Goal: Task Accomplishment & Management: Manage account settings

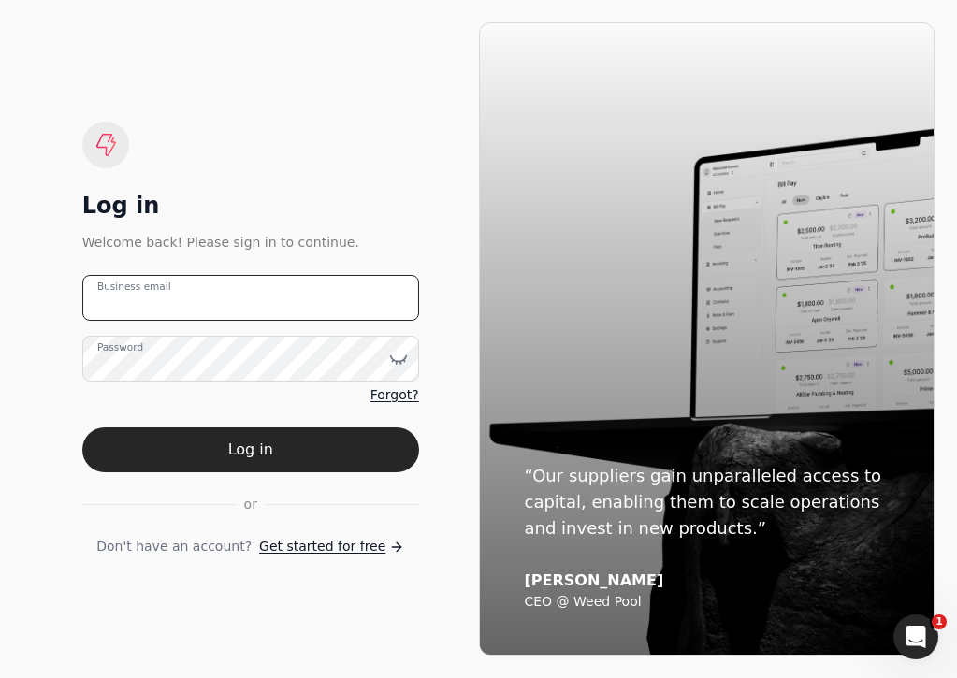
click at [327, 282] on email "Business email" at bounding box center [250, 298] width 337 height 46
type email "T"
type email "[EMAIL_ADDRESS][DOMAIN_NAME]"
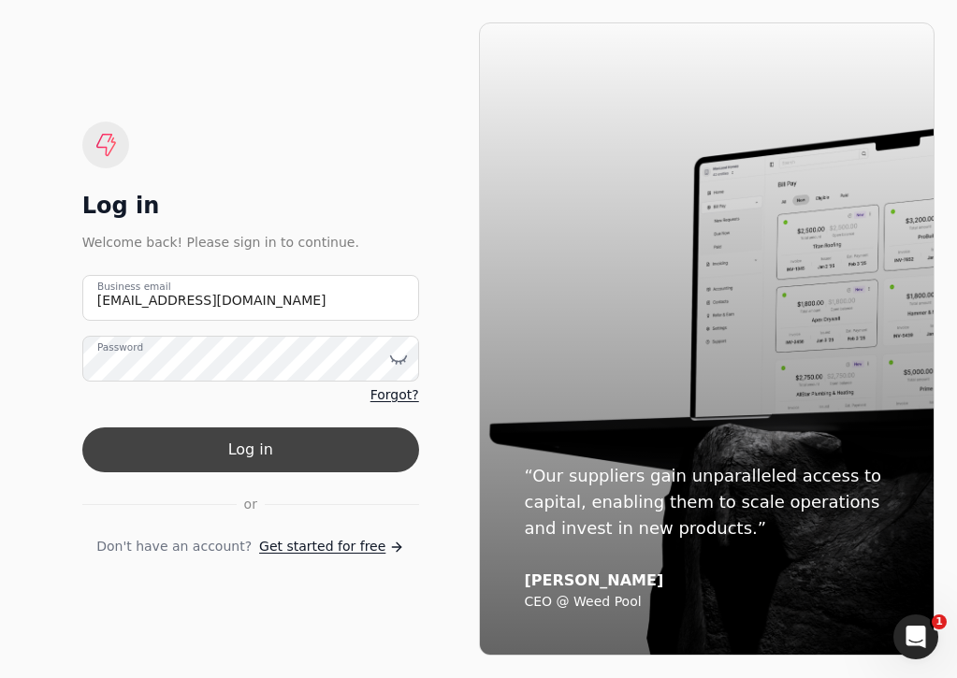
click at [345, 448] on button "Log in" at bounding box center [250, 449] width 337 height 45
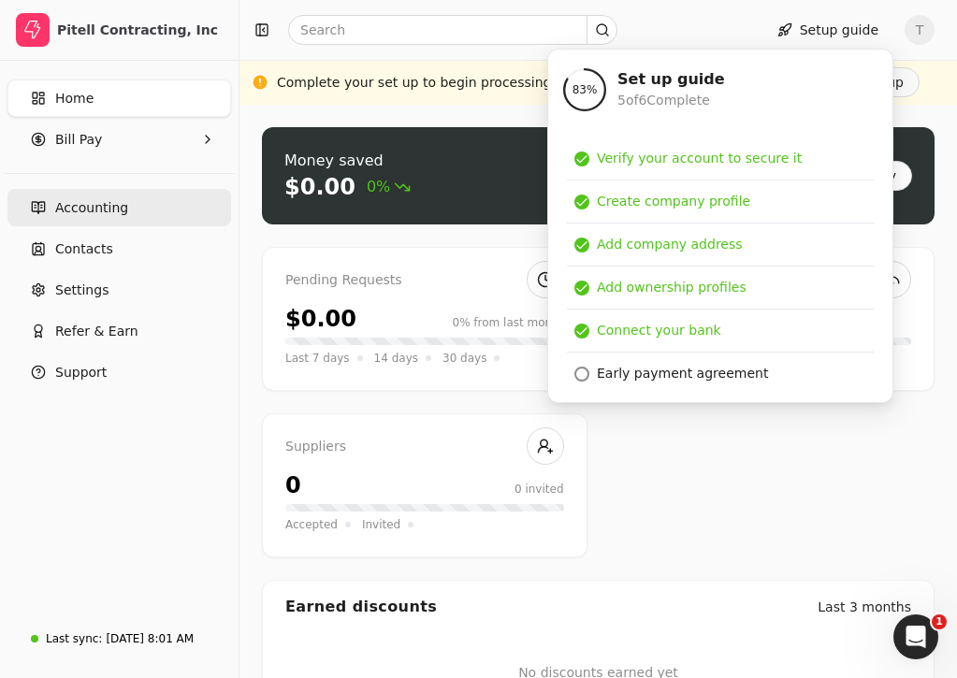
click at [152, 199] on link "Accounting" at bounding box center [119, 207] width 224 height 37
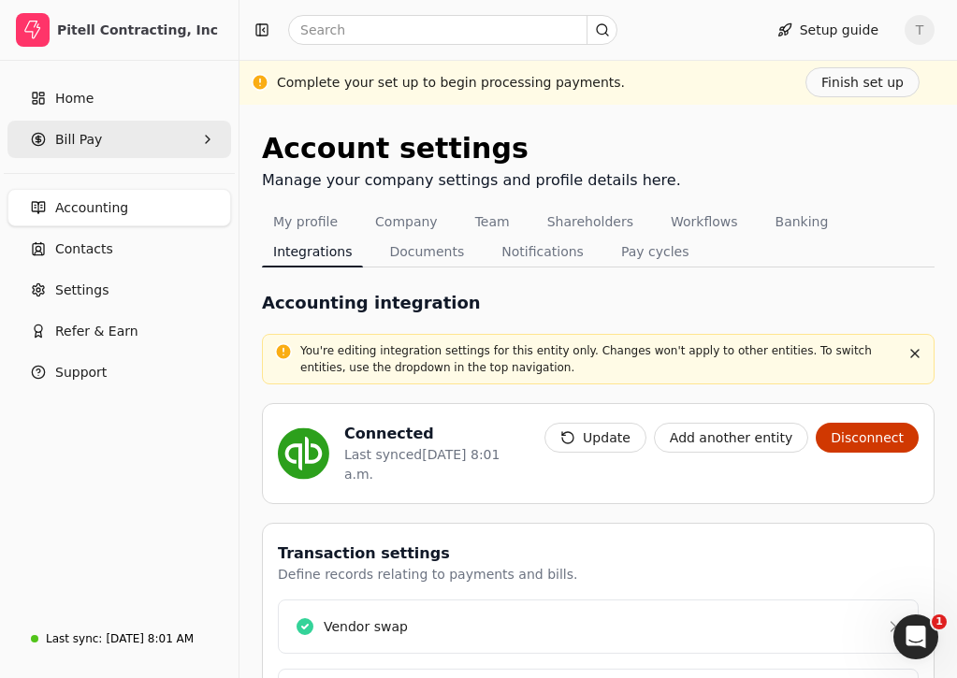
click at [101, 146] on Pay "Bill Pay" at bounding box center [119, 139] width 224 height 37
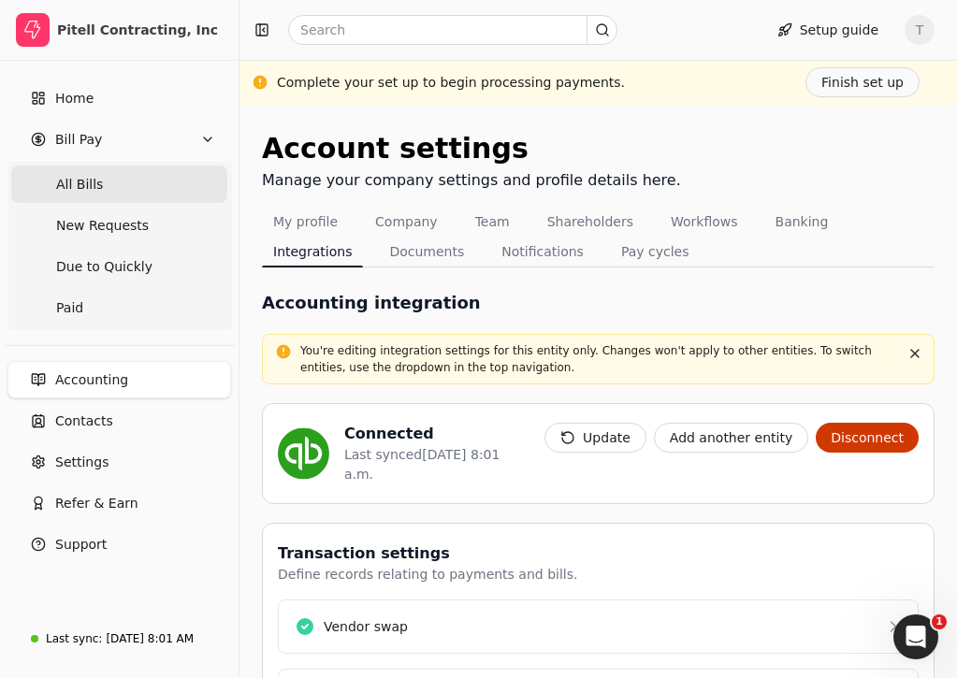
click at [171, 195] on Bills "All Bills" at bounding box center [119, 184] width 216 height 37
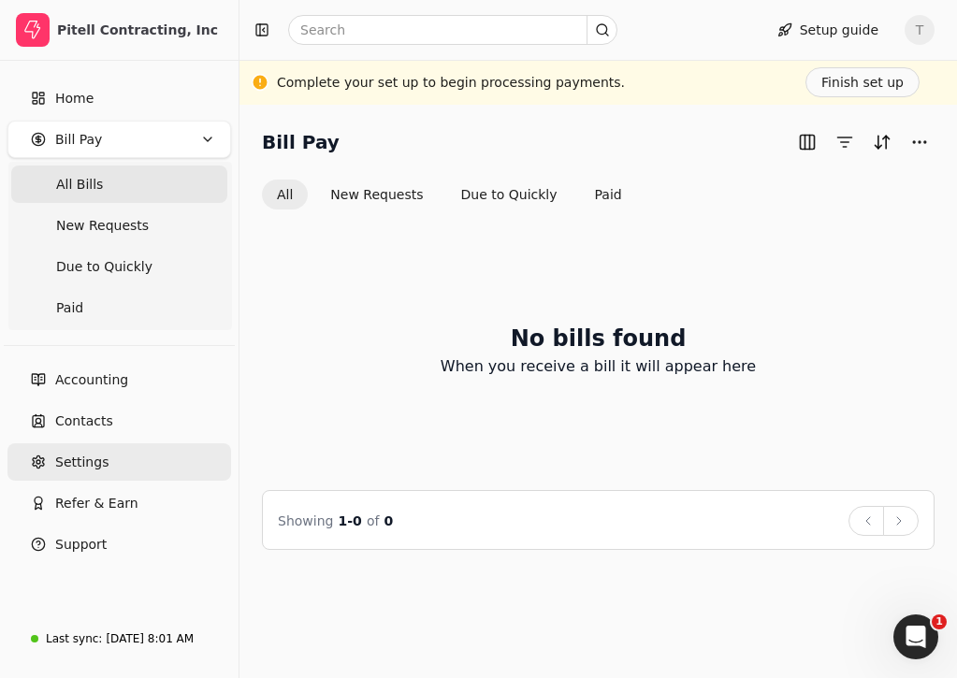
click at [123, 463] on link "Settings" at bounding box center [119, 461] width 224 height 37
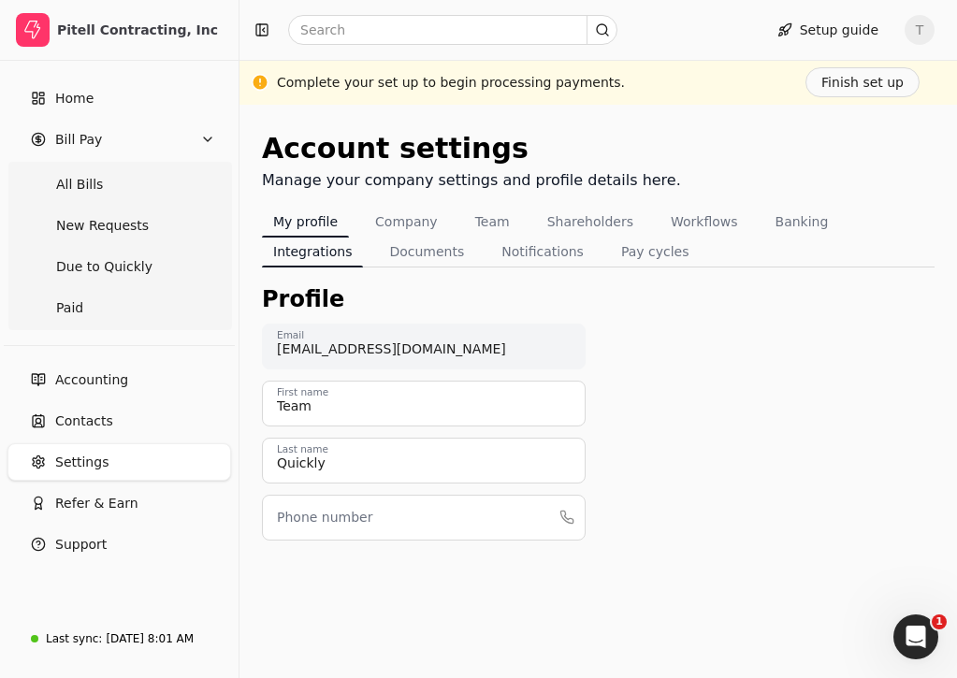
click at [363, 237] on button "Integrations" at bounding box center [312, 252] width 101 height 30
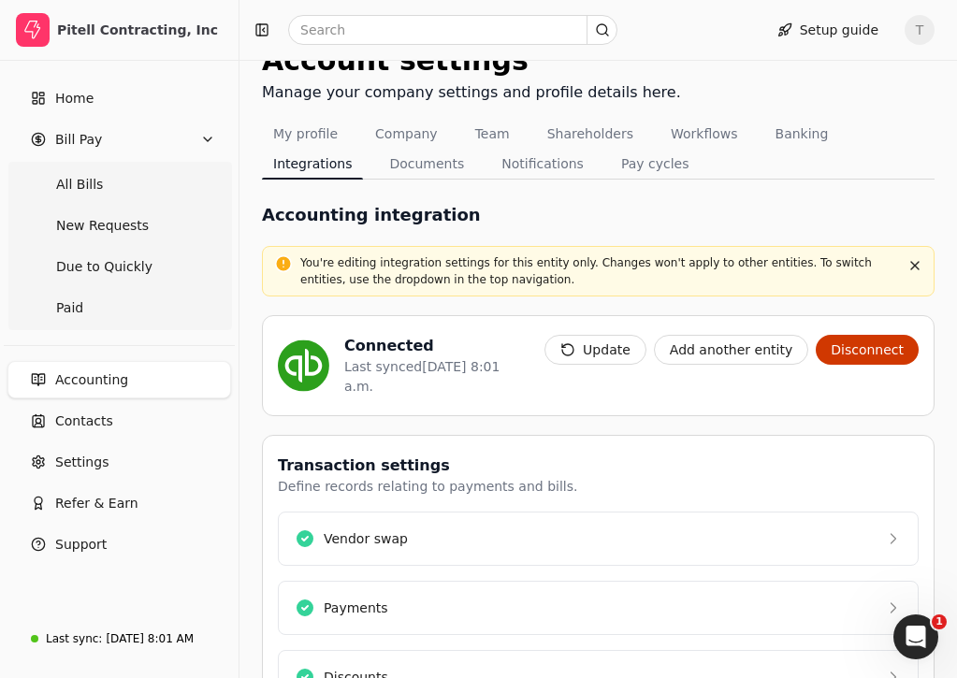
scroll to position [86, 0]
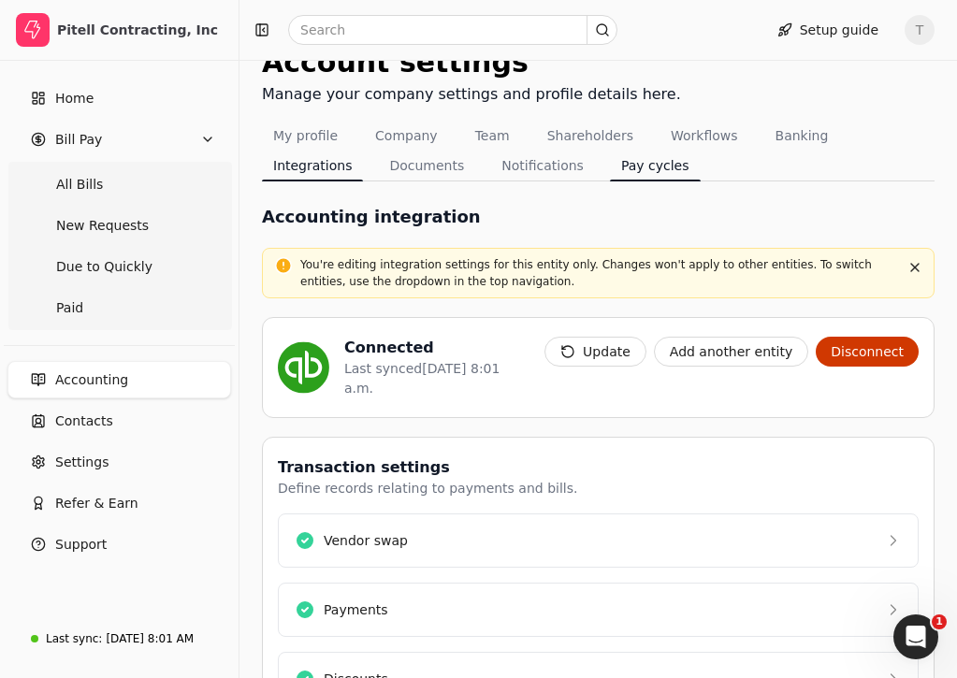
click at [610, 165] on button "Pay cycles" at bounding box center [655, 166] width 91 height 30
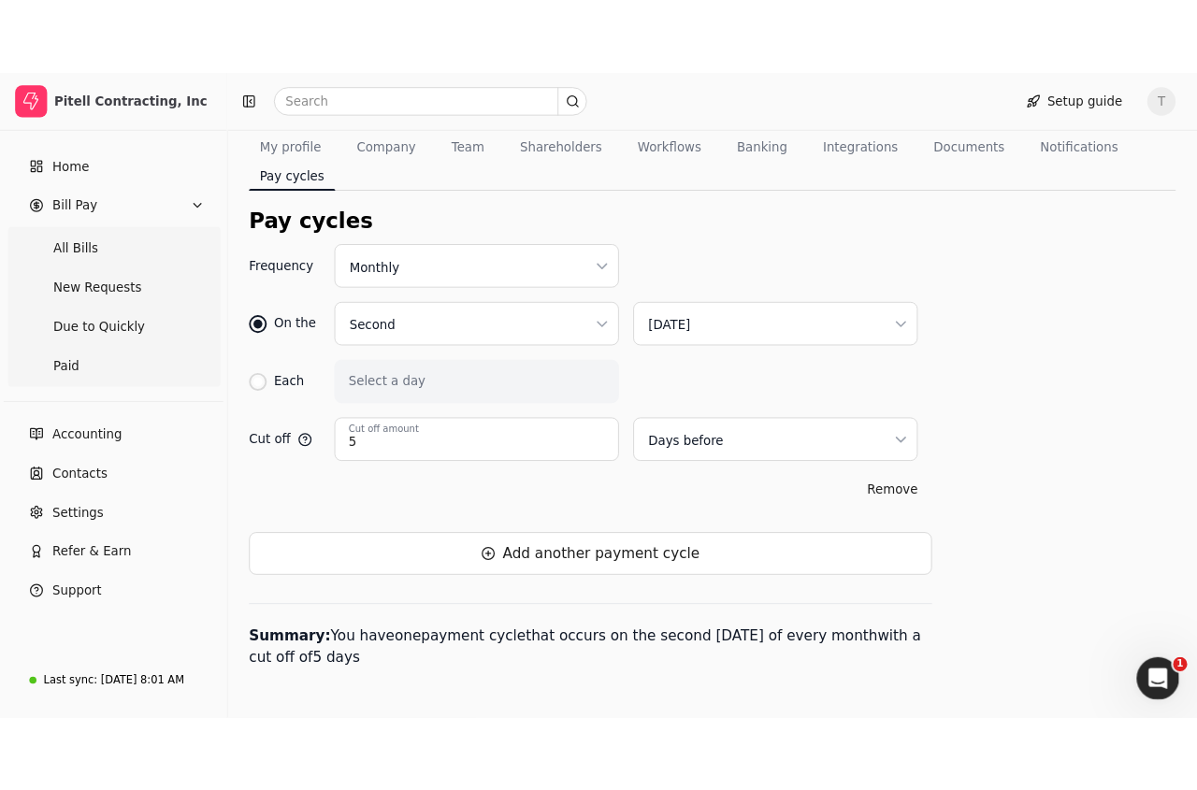
scroll to position [32, 0]
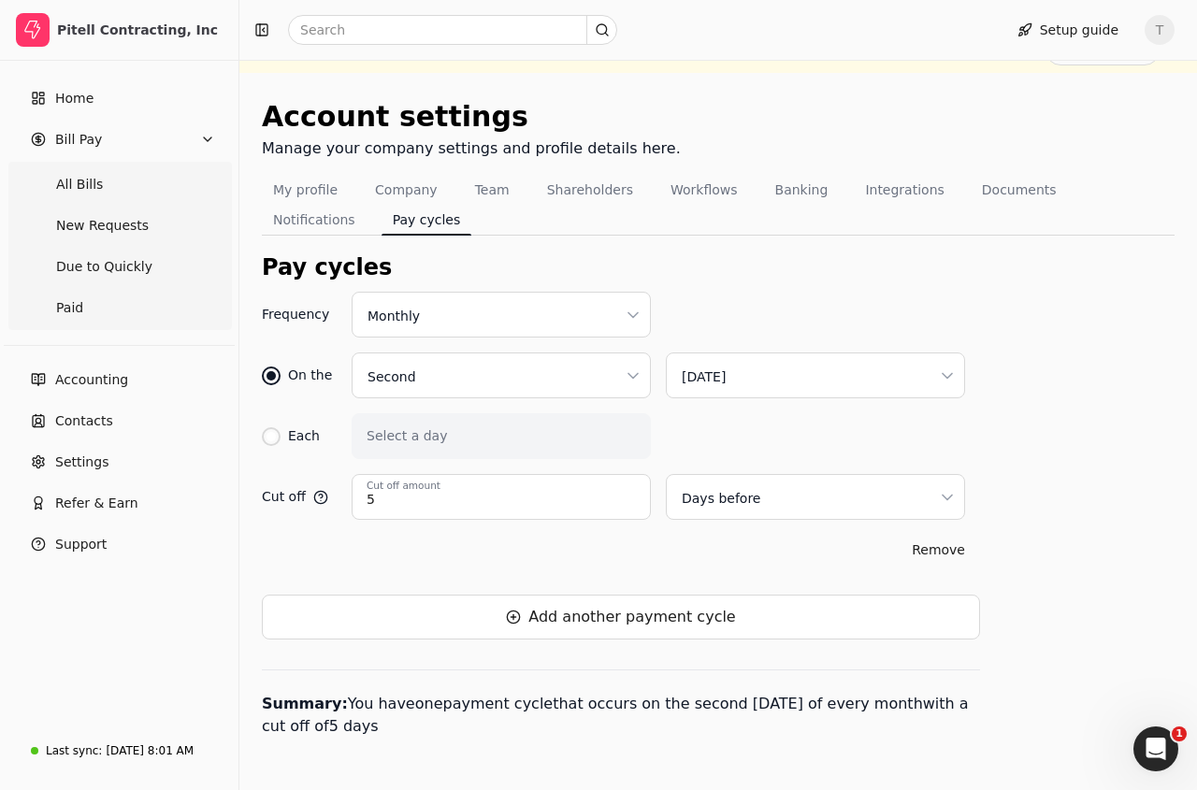
click at [956, 29] on span "T" at bounding box center [1160, 30] width 30 height 30
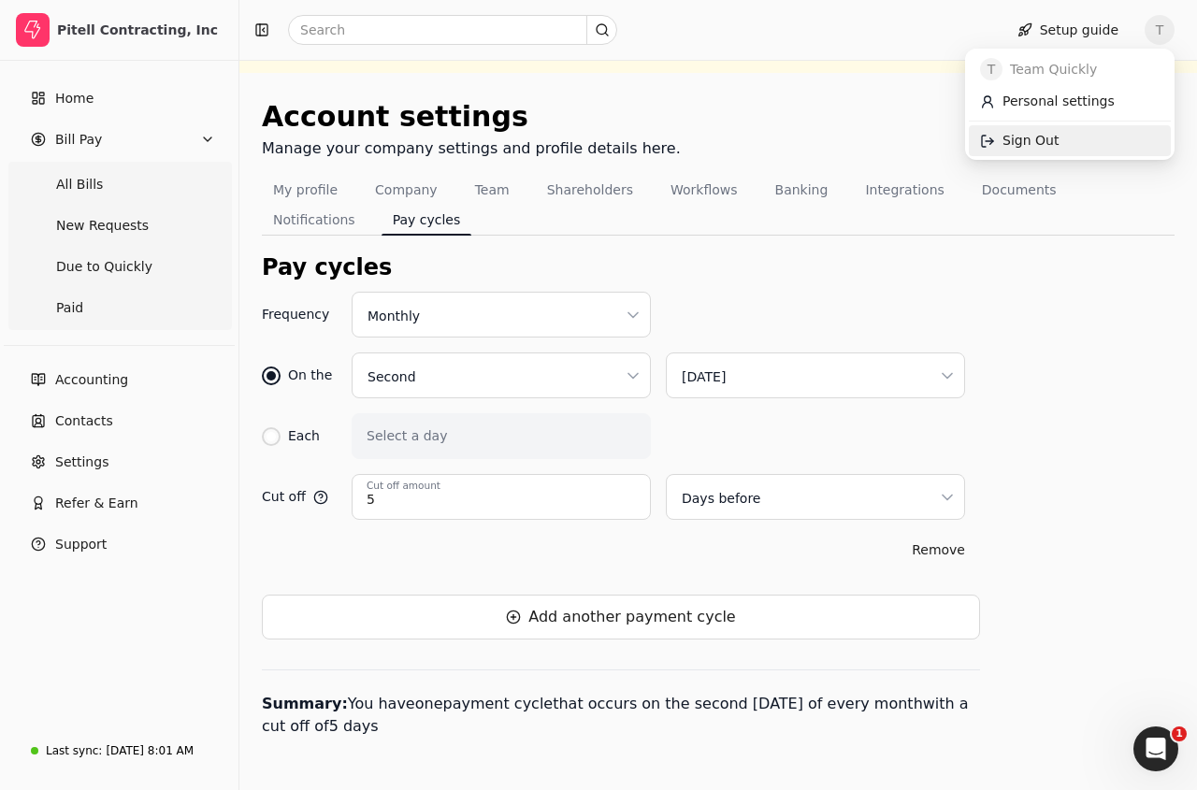
click at [956, 133] on link "Sign Out" at bounding box center [1070, 140] width 202 height 31
